Goal: Find specific page/section: Find specific page/section

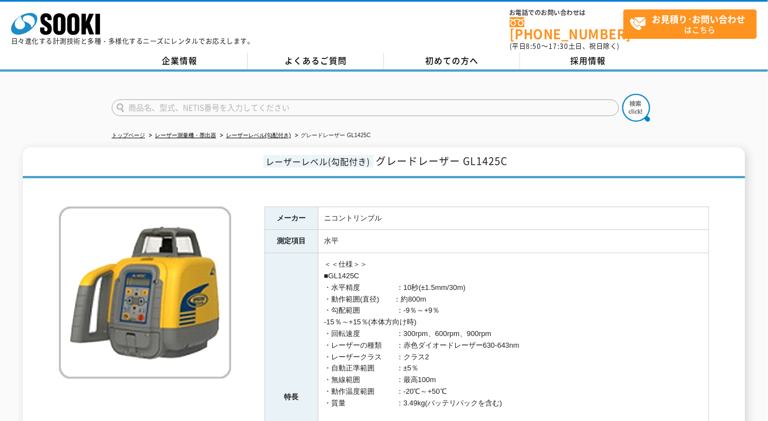
drag, startPoint x: 241, startPoint y: 95, endPoint x: 256, endPoint y: 95, distance: 15.0
click at [245, 100] on input "text" at bounding box center [366, 108] width 508 height 17
type input "NL42"
click at [623, 94] on button at bounding box center [637, 108] width 28 height 28
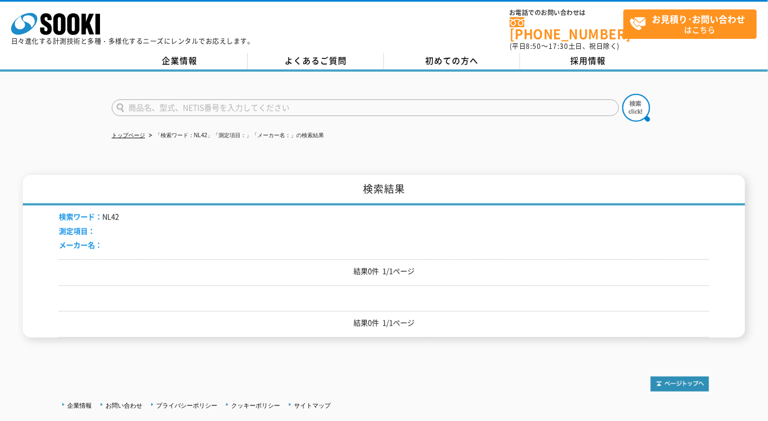
click at [268, 101] on input "text" at bounding box center [366, 108] width 508 height 17
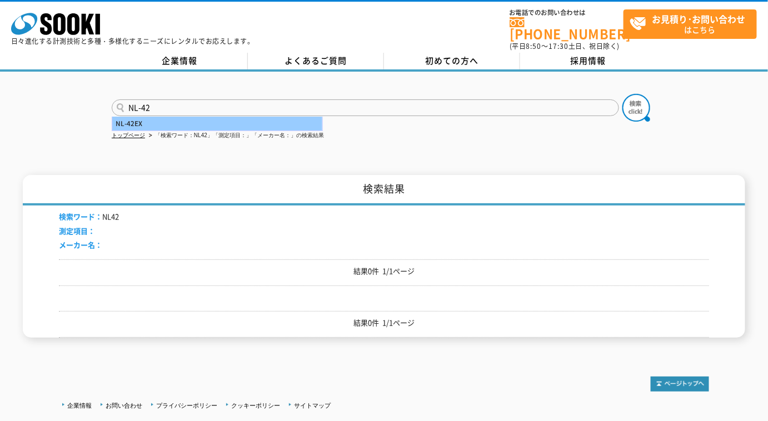
click at [200, 117] on div "NL-42EX" at bounding box center [217, 124] width 210 height 14
type input "NL-42EX"
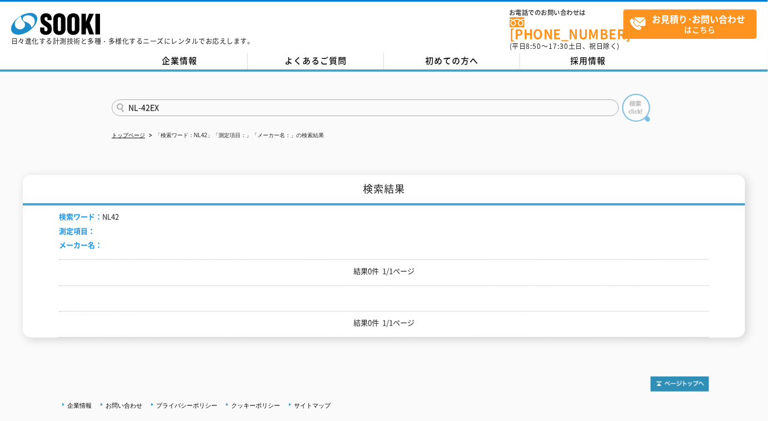
click at [635, 104] on img at bounding box center [637, 108] width 28 height 28
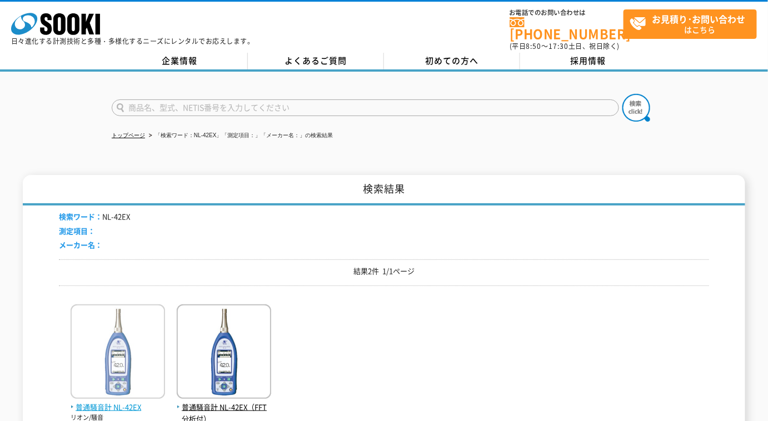
click at [132, 402] on span "普通騒音計 NL-42EX" at bounding box center [118, 408] width 95 height 12
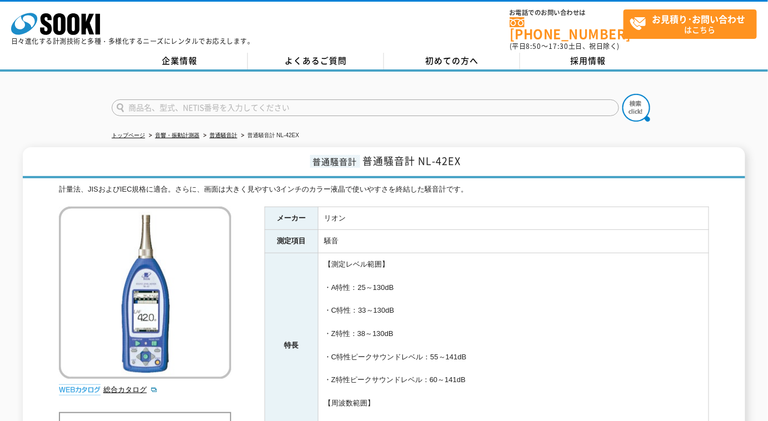
click at [315, 103] on input "text" at bounding box center [366, 108] width 508 height 17
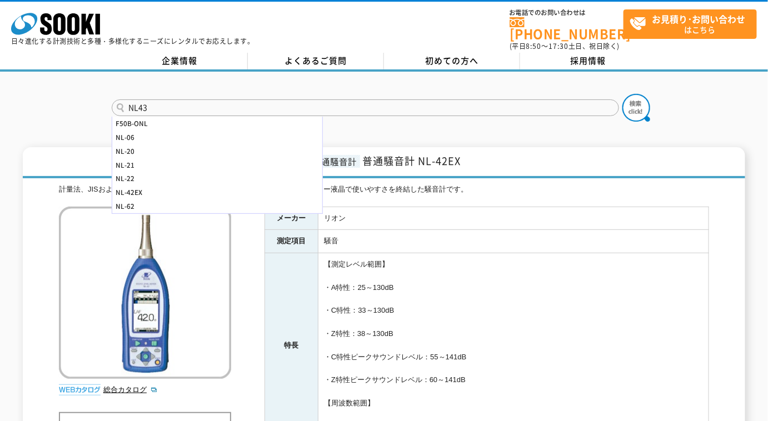
type input "NL43"
click at [623, 94] on button at bounding box center [637, 108] width 28 height 28
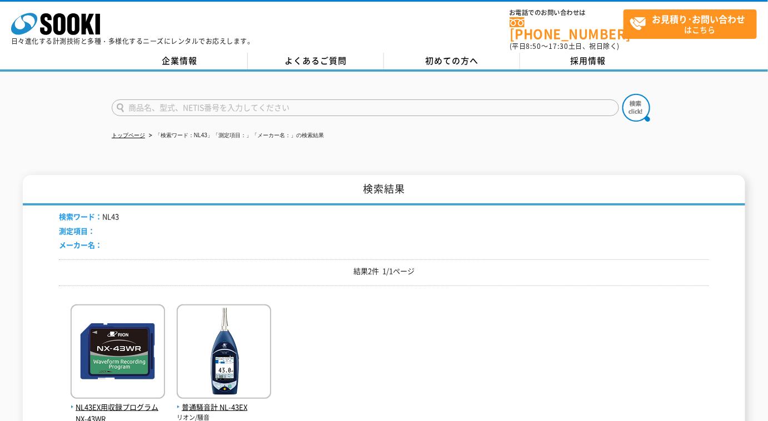
scroll to position [50, 0]
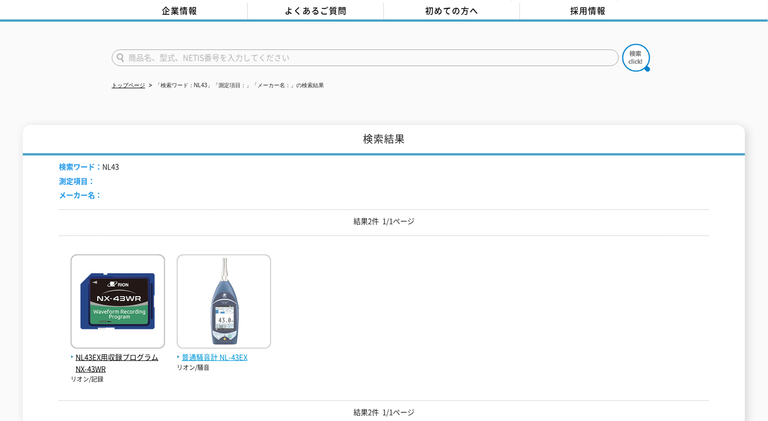
click at [217, 333] on img at bounding box center [224, 303] width 95 height 97
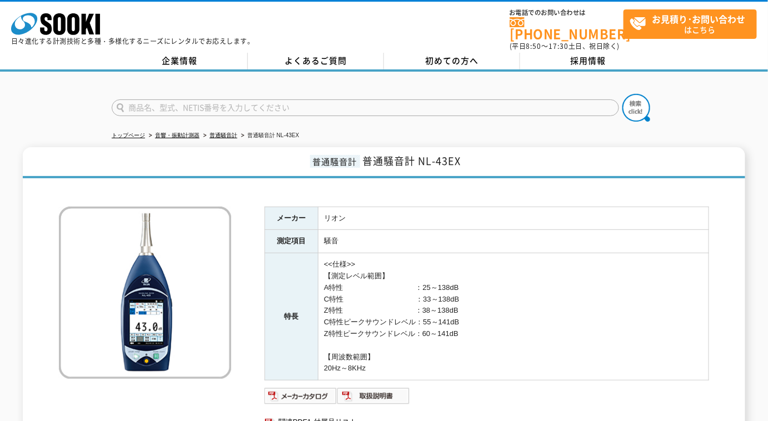
scroll to position [151, 0]
